Goal: Task Accomplishment & Management: Manage account settings

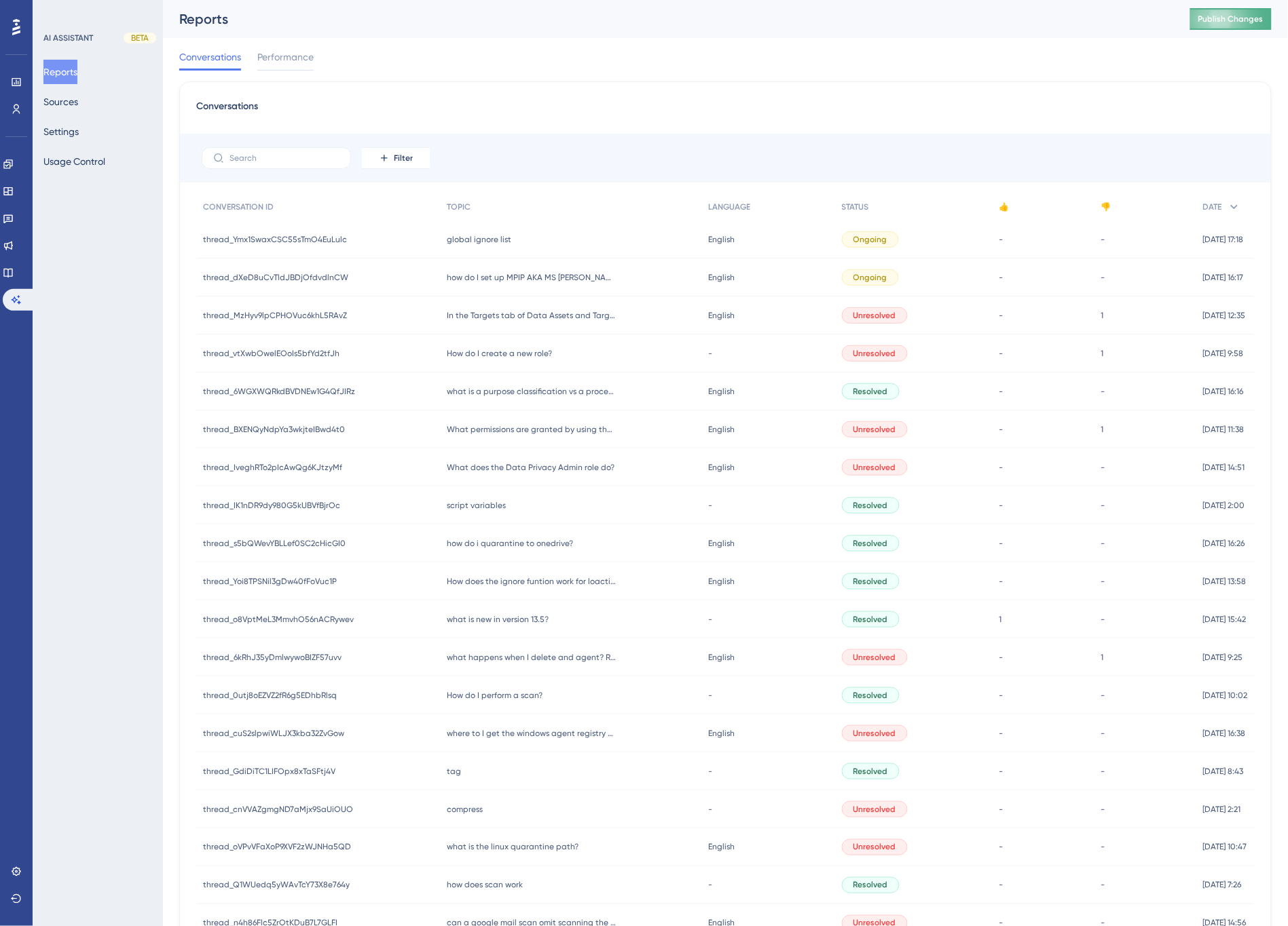
click at [1236, 18] on button "Publish Changes" at bounding box center [1230, 19] width 81 height 22
click at [62, 99] on button "Sources" at bounding box center [60, 102] width 35 height 24
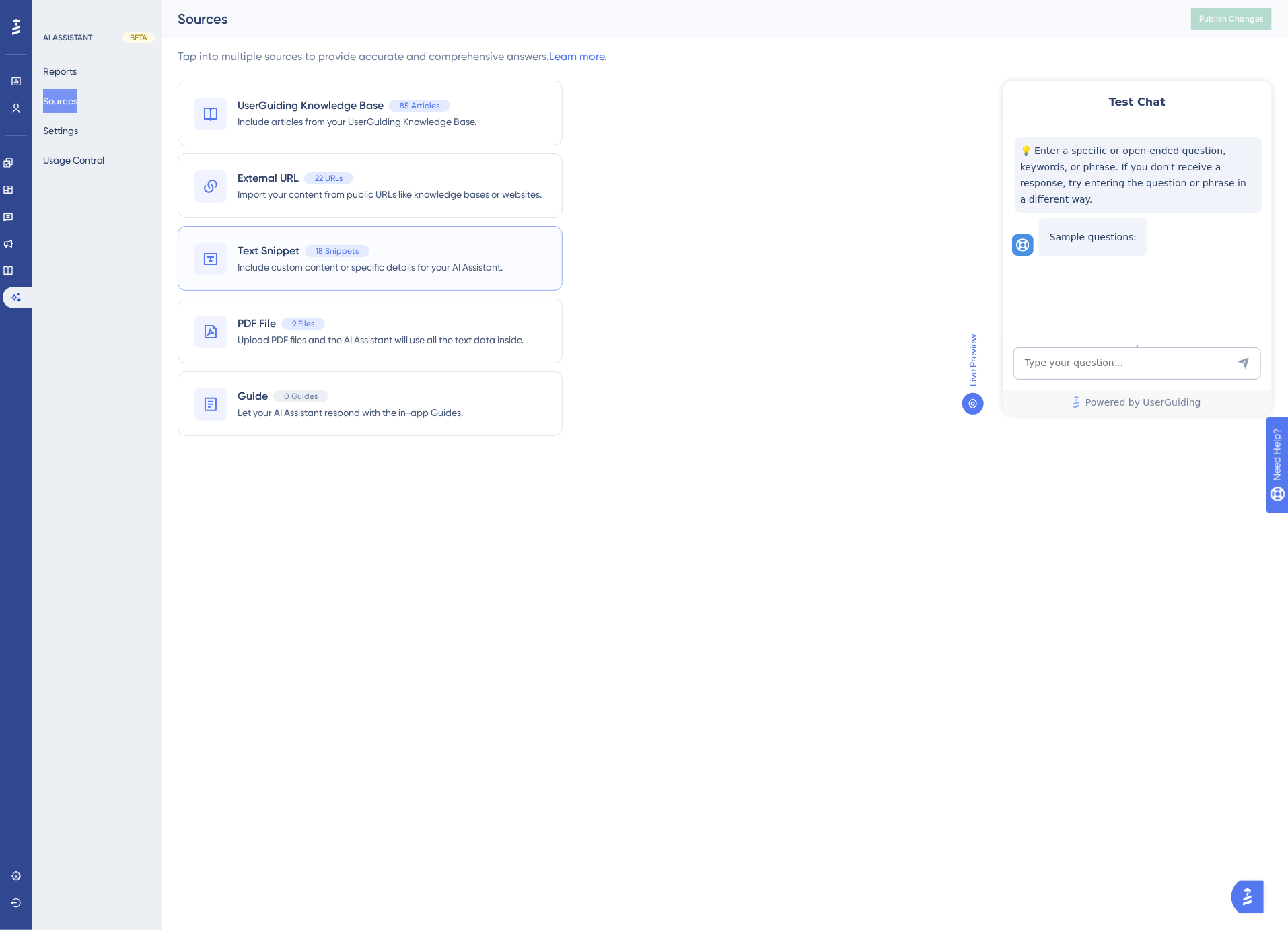
click at [273, 243] on span "Text Snippet" at bounding box center [268, 251] width 62 height 16
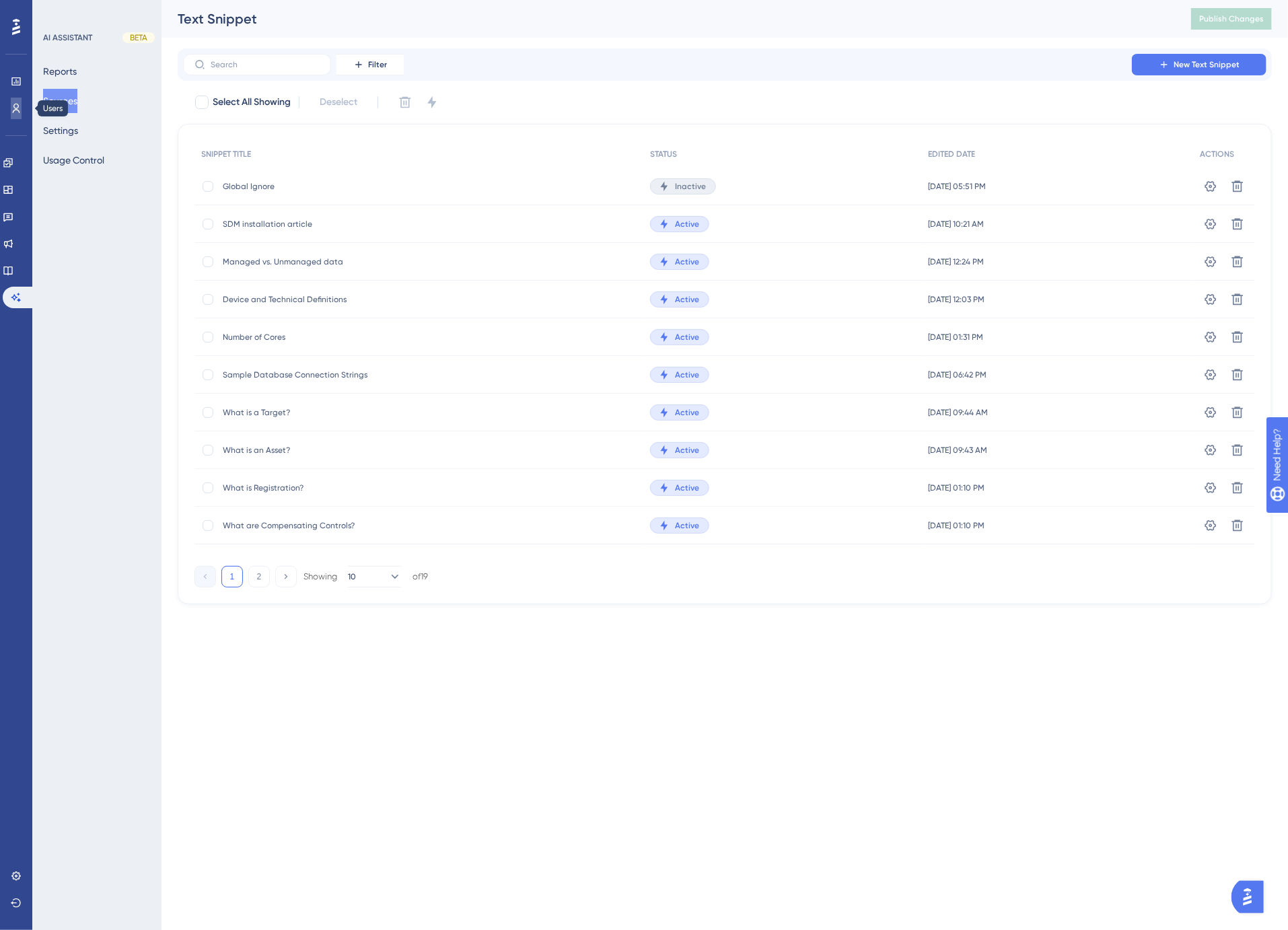
click at [16, 110] on icon at bounding box center [17, 109] width 7 height 9
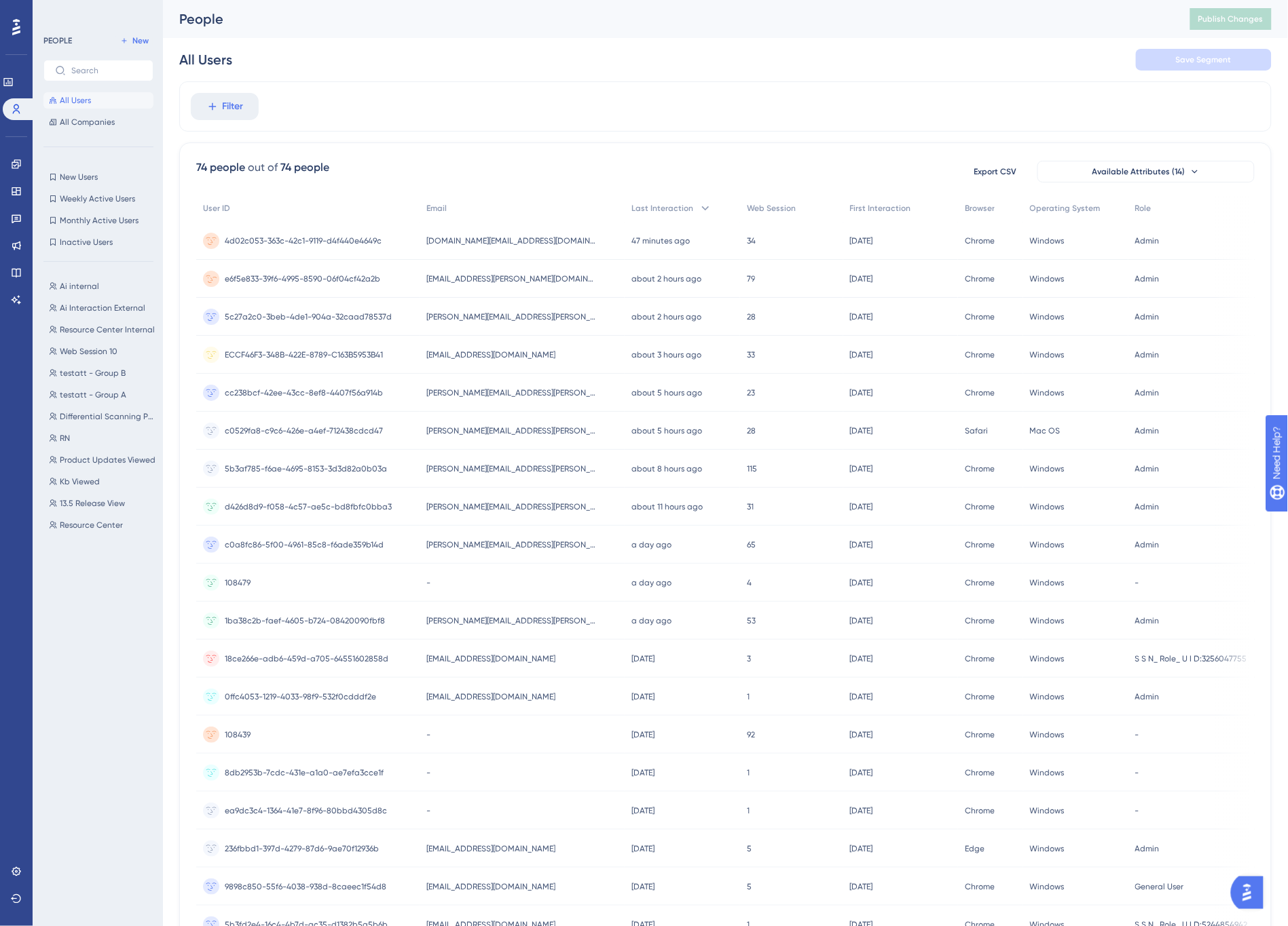
click at [516, 281] on span "ray.teninty@woodforest.com" at bounding box center [511, 279] width 170 height 11
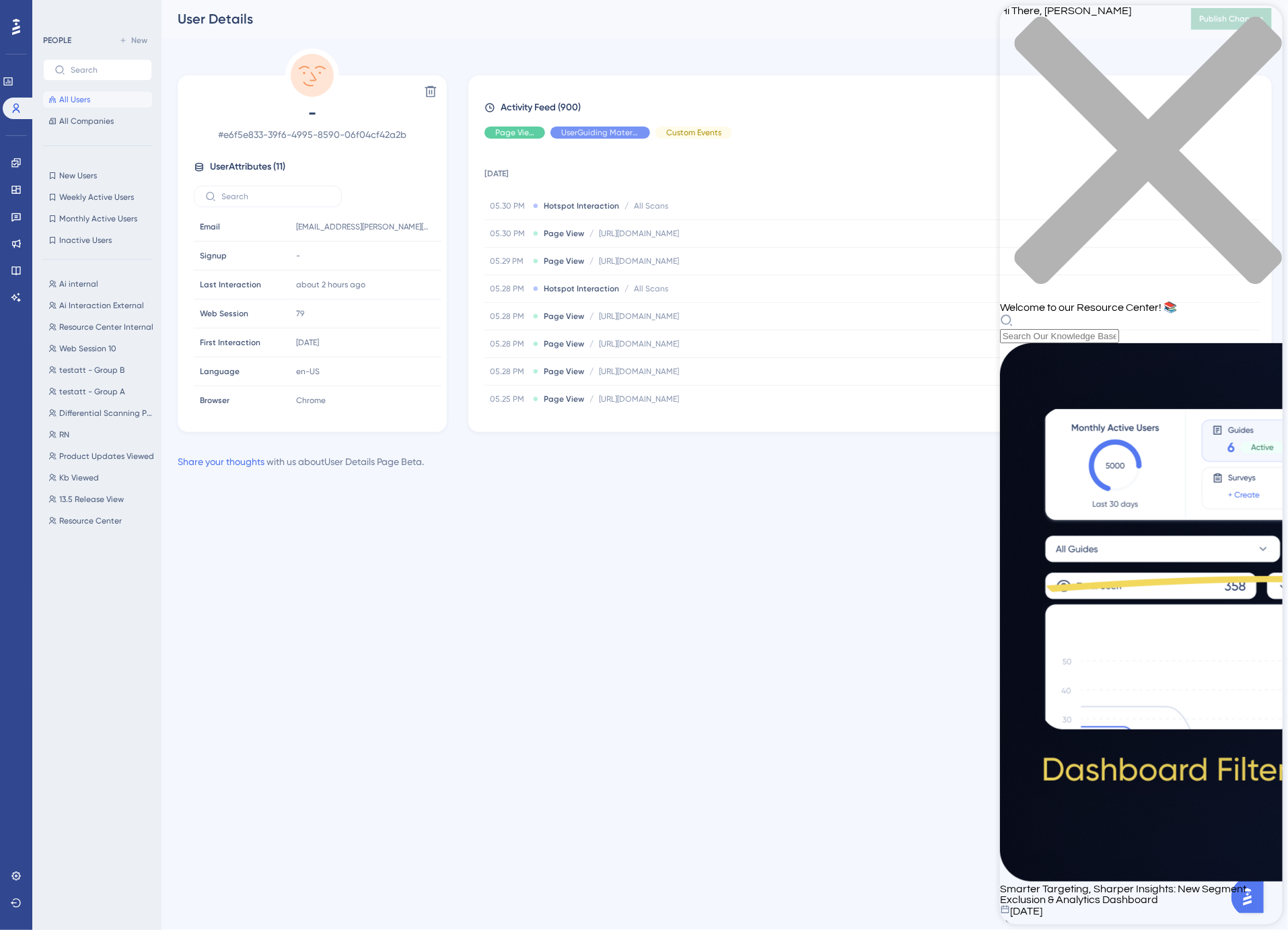
click at [798, 0] on html "Performance Users Engagement Widgets Feedback Product Updates Knowledge Base AI…" at bounding box center [644, 0] width 1288 height 0
click at [1263, 24] on icon "close resource center" at bounding box center [1148, 151] width 267 height 268
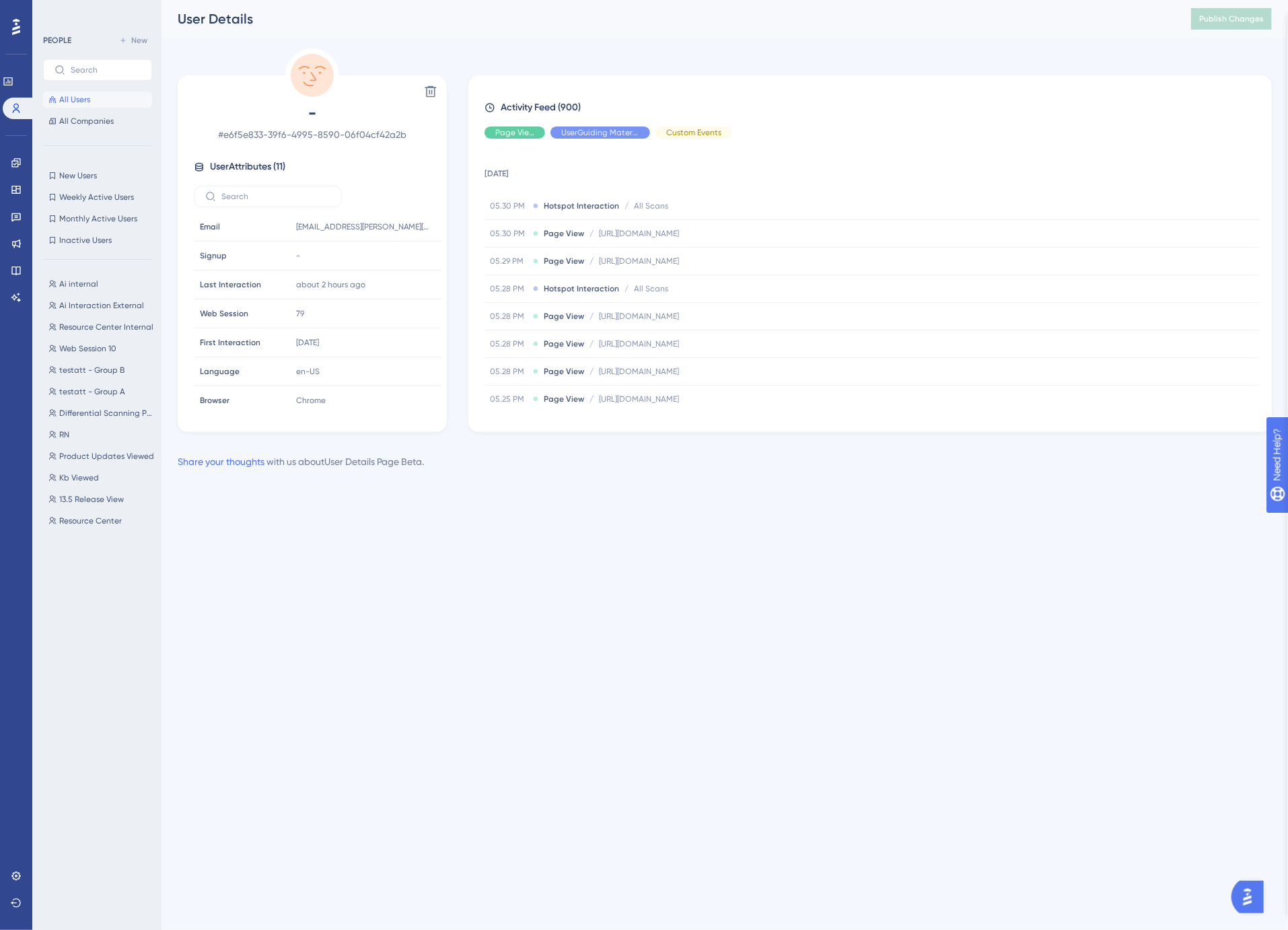
click at [1025, 0] on html "Performance Users Engagement Widgets Feedback Product Updates Knowledge Base AI…" at bounding box center [644, 0] width 1288 height 0
click at [1252, 906] on img "Open AI Assistant Launcher" at bounding box center [1247, 897] width 24 height 24
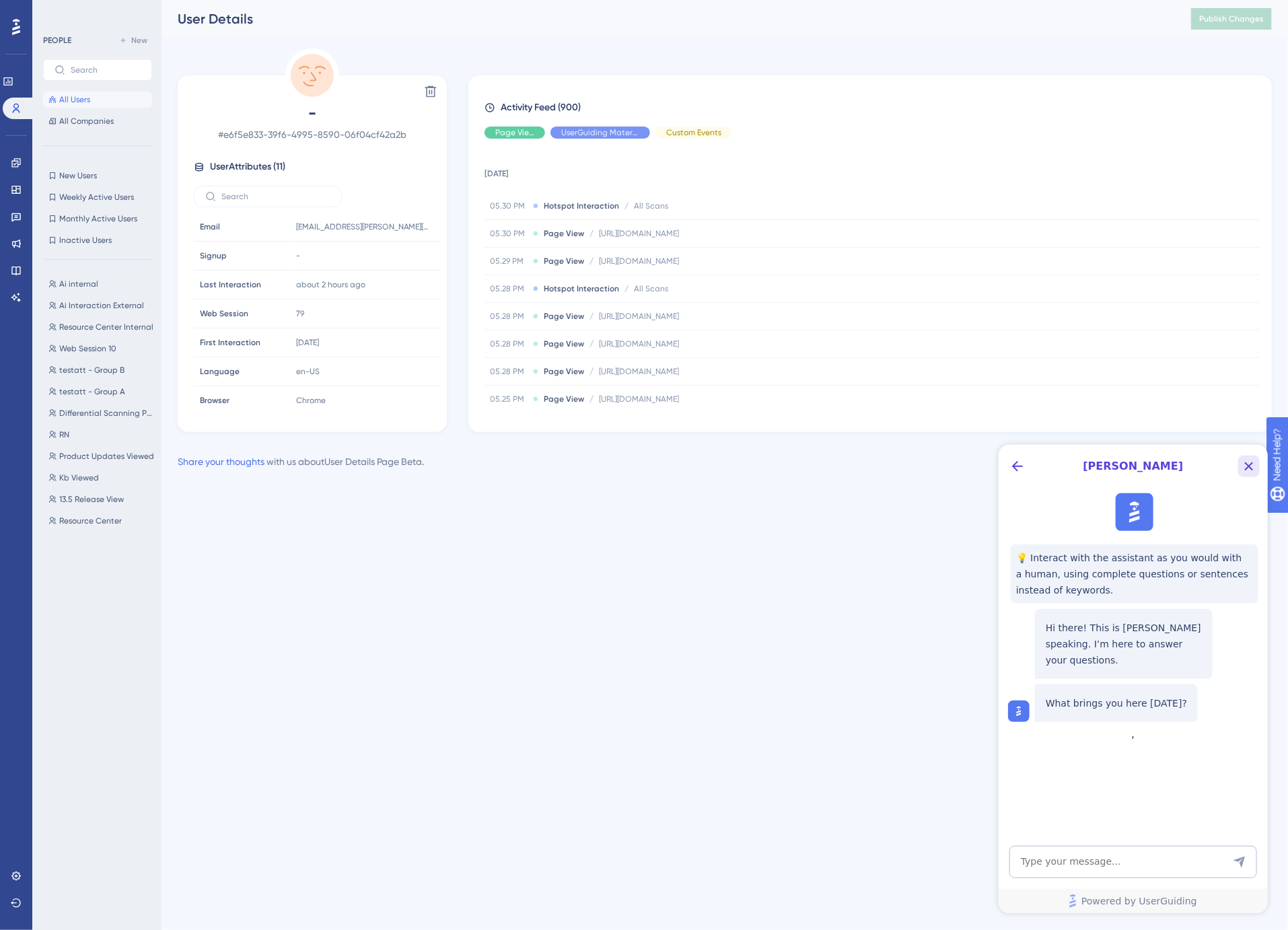
click at [1249, 466] on icon "Close Button" at bounding box center [1248, 465] width 8 height 8
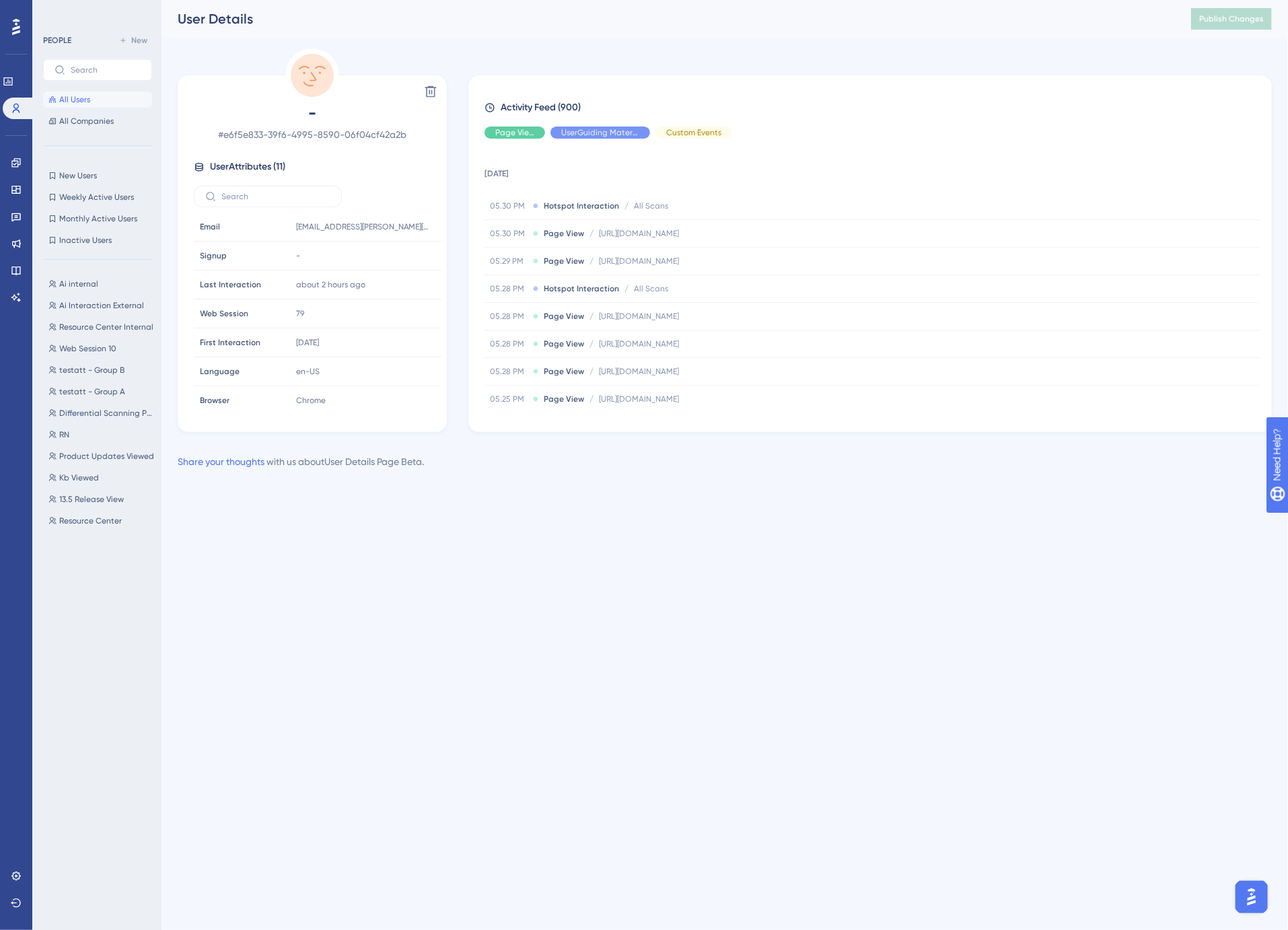
click at [910, 0] on html "Performance Users Engagement Widgets Feedback Product Updates Knowledge Base AI…" at bounding box center [644, 0] width 1288 height 0
